Goal: Task Accomplishment & Management: Manage account settings

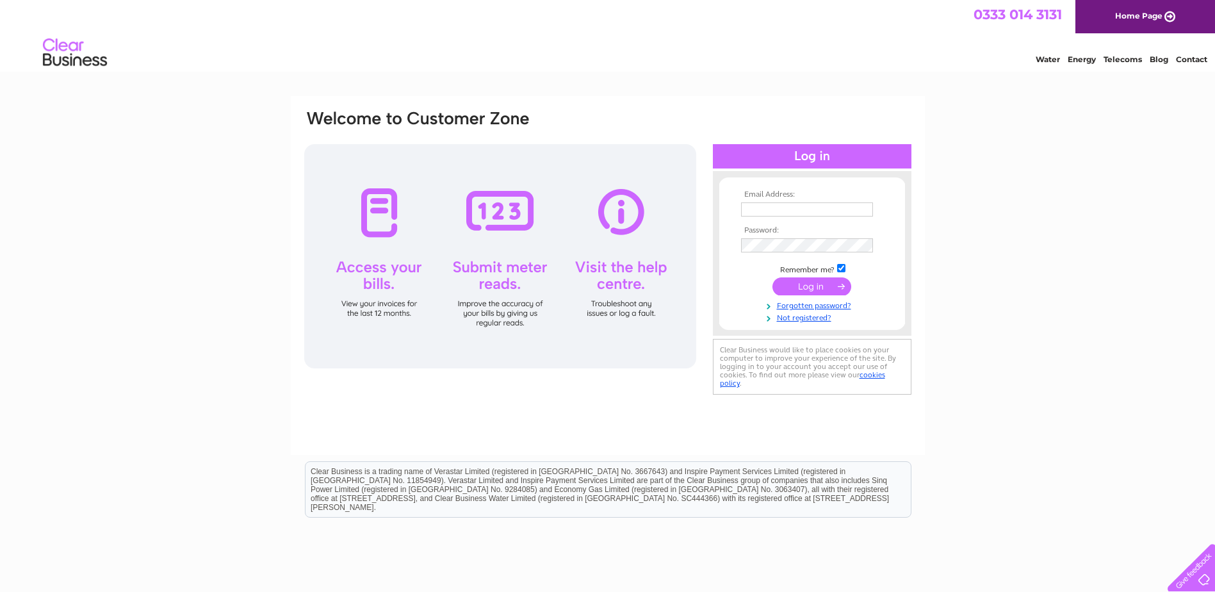
type input "joyce.carse@cpa-group.com"
click at [806, 285] on input "submit" at bounding box center [811, 286] width 79 height 18
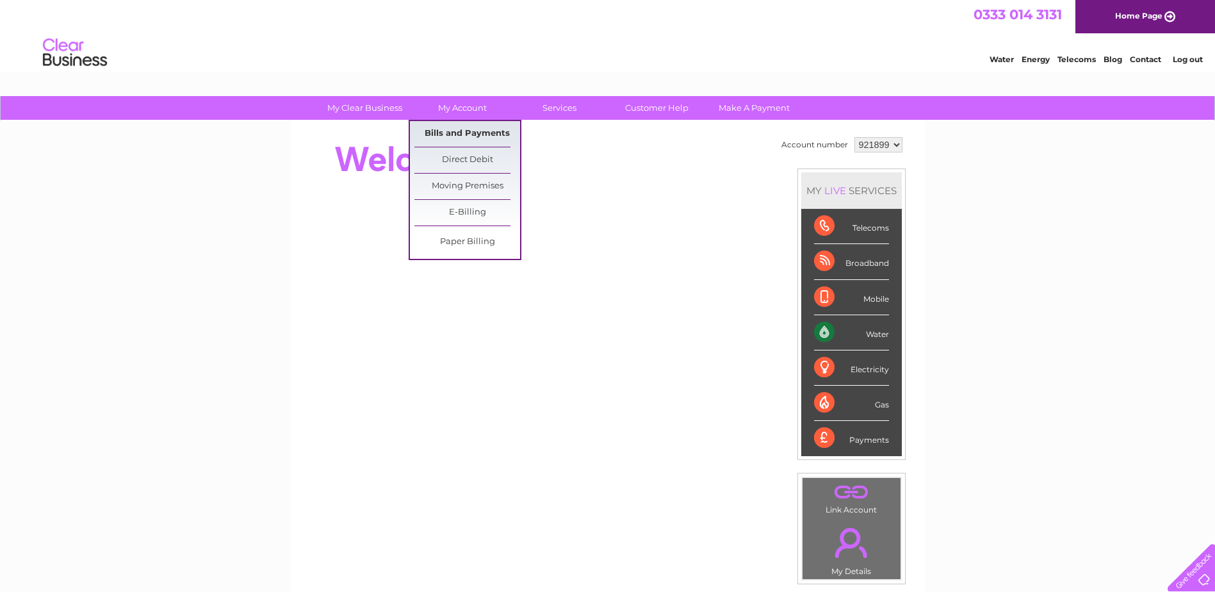
click at [460, 134] on link "Bills and Payments" at bounding box center [467, 134] width 106 height 26
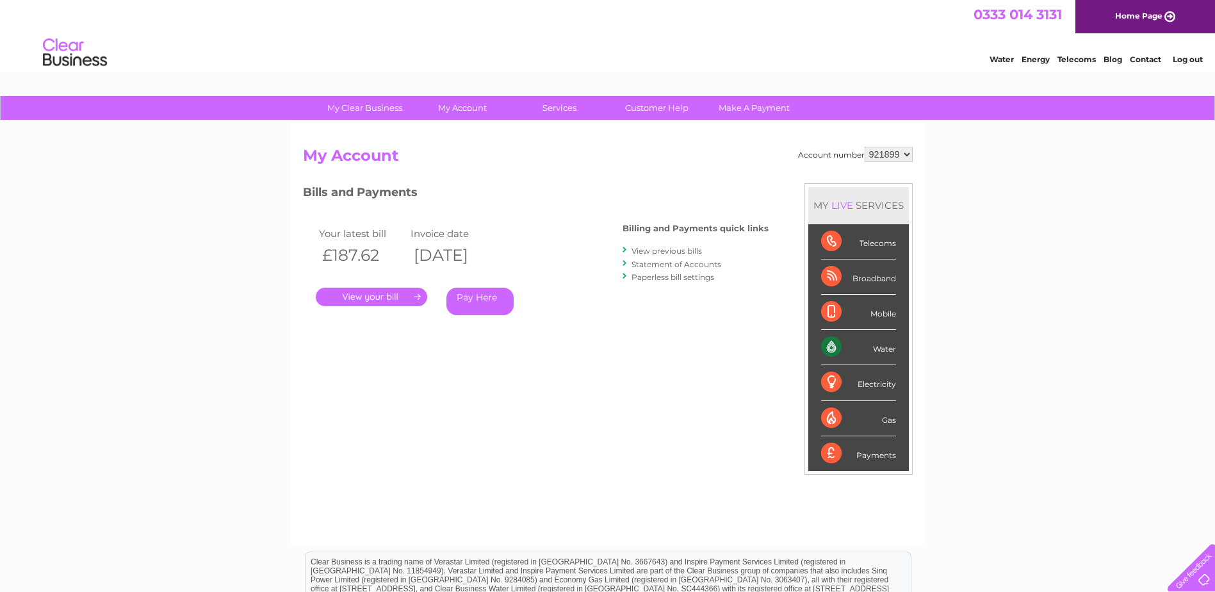
click at [382, 302] on link "." at bounding box center [371, 296] width 111 height 19
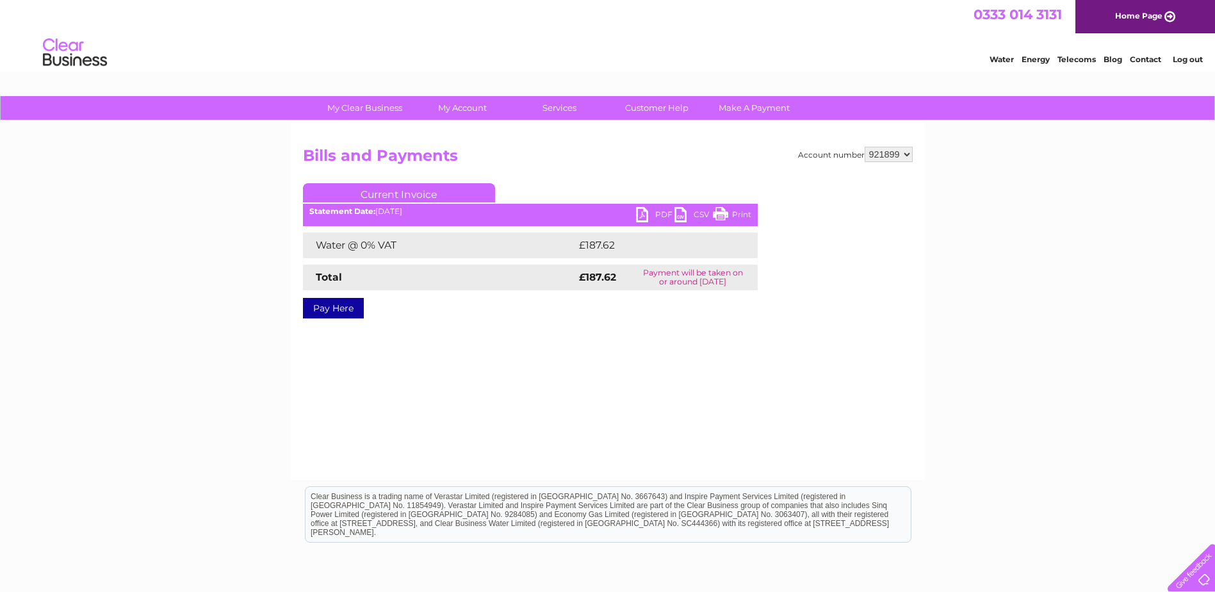
click at [647, 209] on link "PDF" at bounding box center [655, 216] width 38 height 19
